Goal: Information Seeking & Learning: Find specific fact

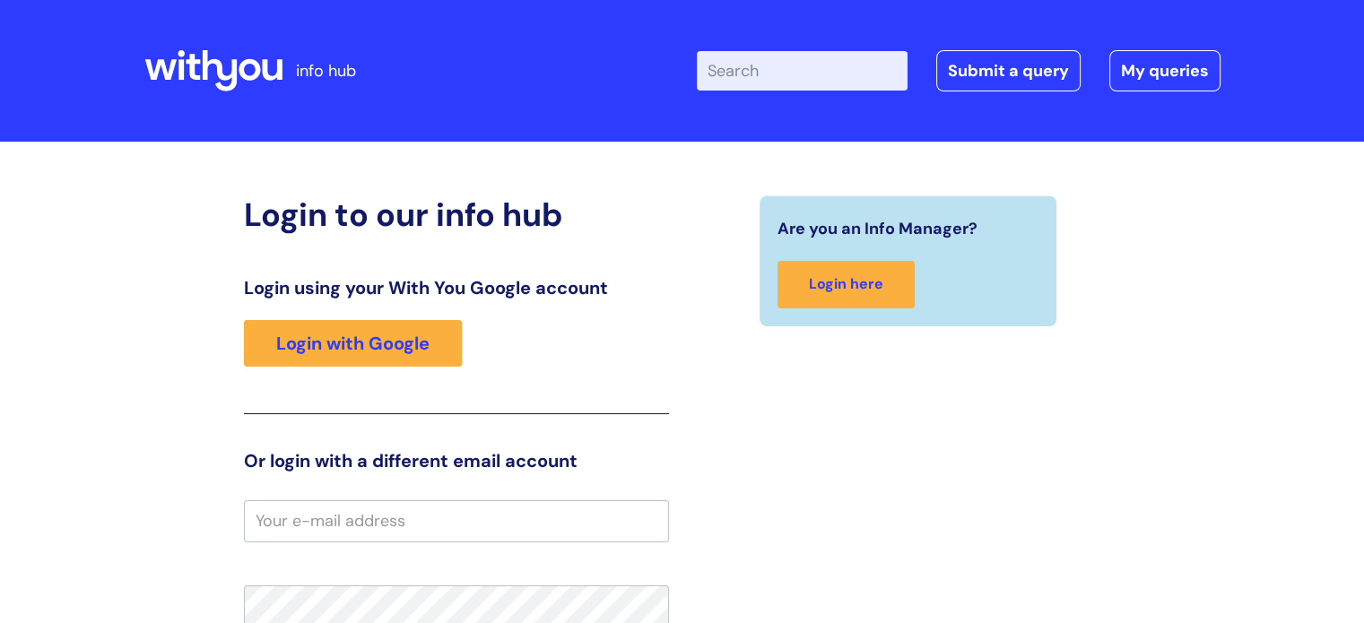
click at [836, 78] on input "Enter your search term here..." at bounding box center [802, 70] width 211 height 39
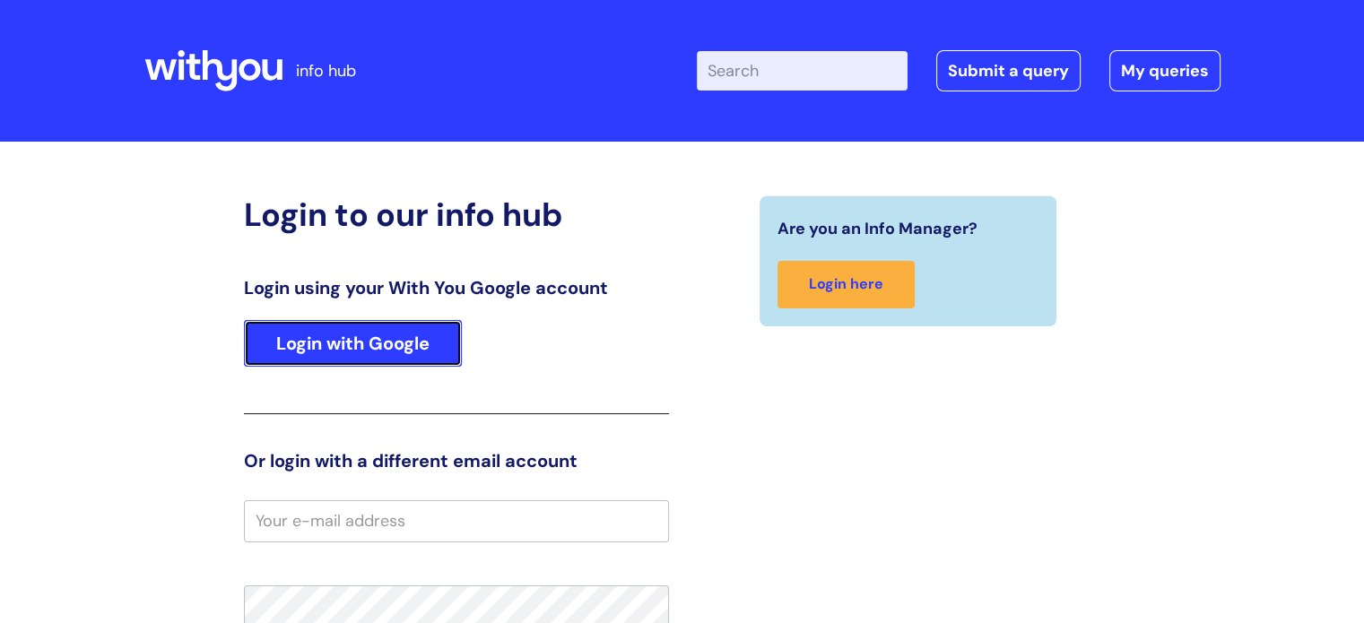
click at [420, 337] on link "Login with Google" at bounding box center [353, 343] width 218 height 47
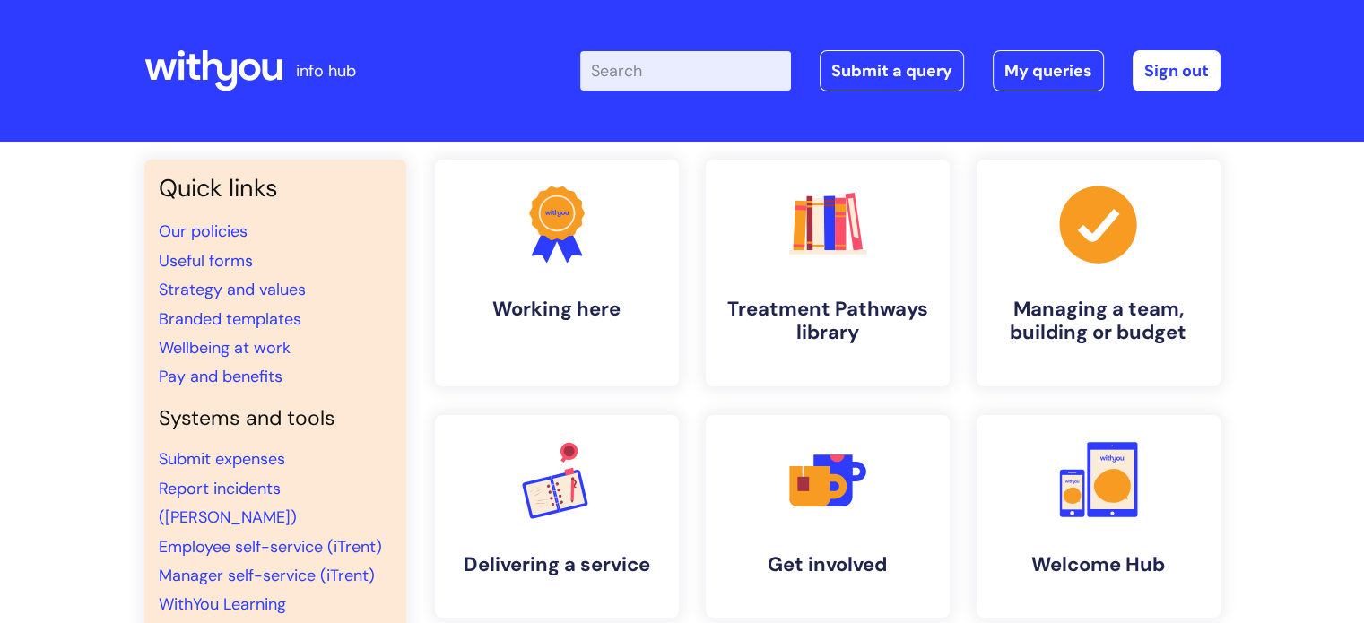
click at [645, 72] on input "Enter your search term here..." at bounding box center [685, 70] width 211 height 39
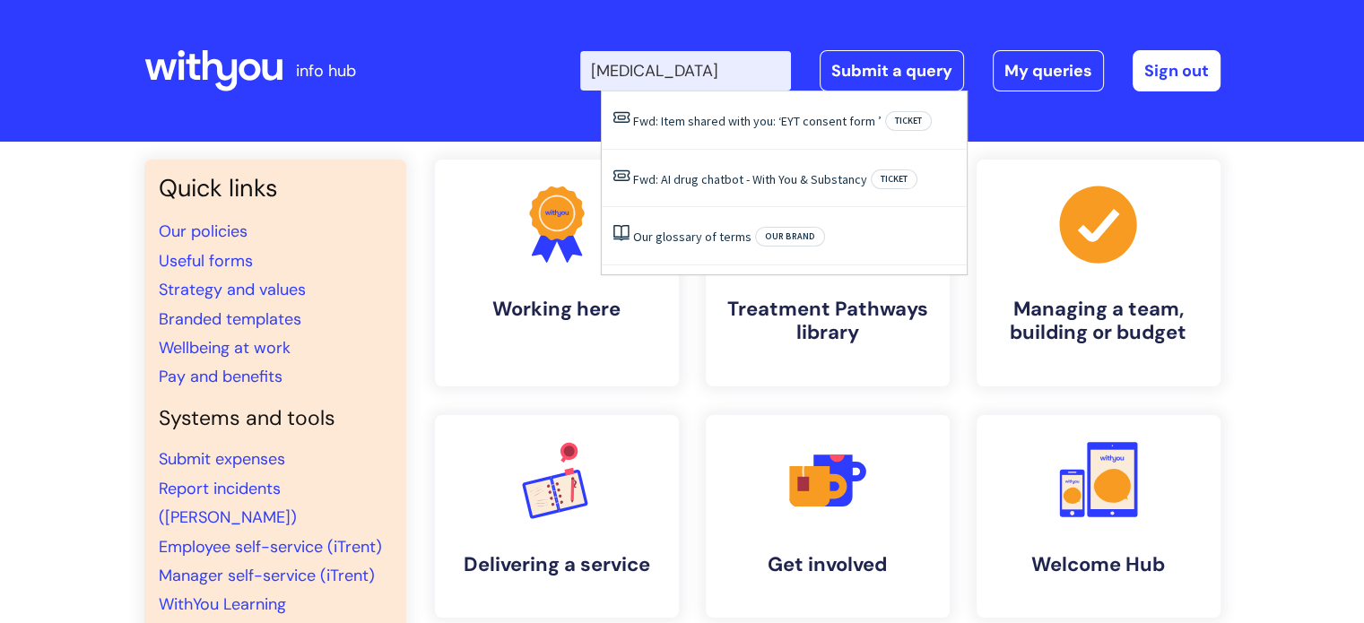
type input "ketamine"
click button "Search" at bounding box center [0, 0] width 0 height 0
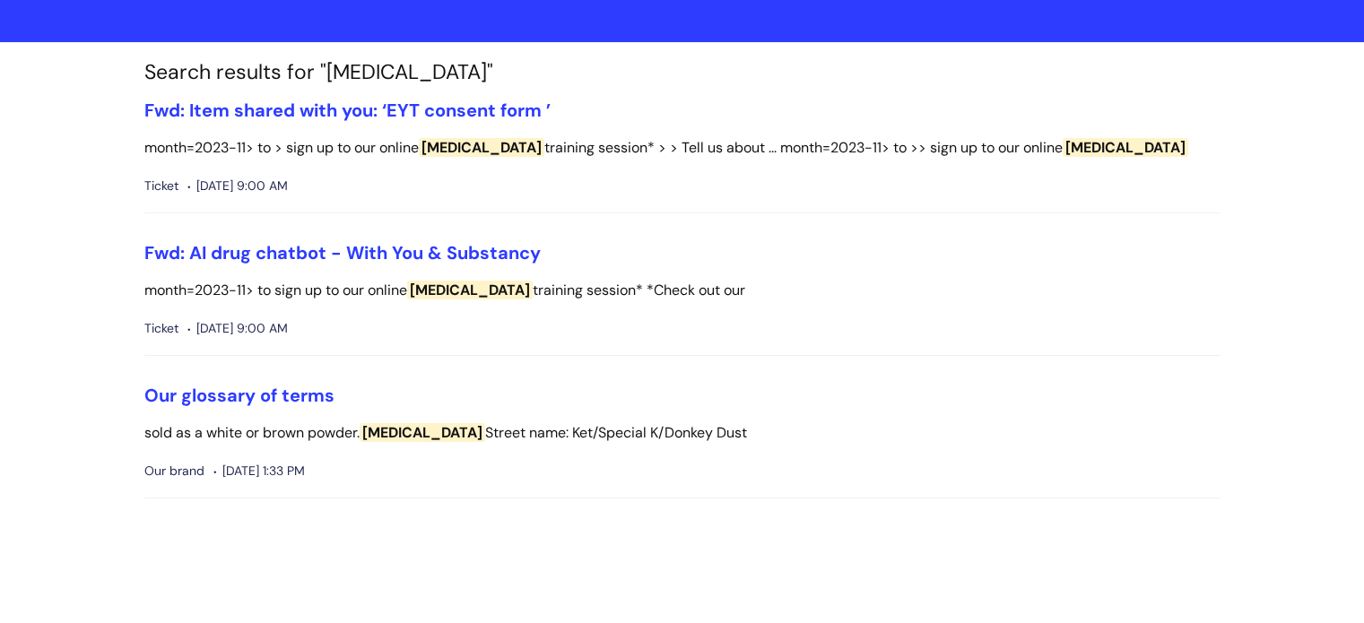
scroll to position [100, 0]
